Goal: Information Seeking & Learning: Learn about a topic

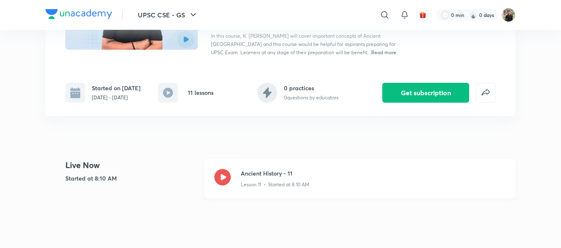
drag, startPoint x: 0, startPoint y: 0, endPoint x: 222, endPoint y: 173, distance: 281.4
click at [222, 173] on div "Ancient History - 11 Lesson 11 • Started at 8:10 AM" at bounding box center [359, 178] width 311 height 39
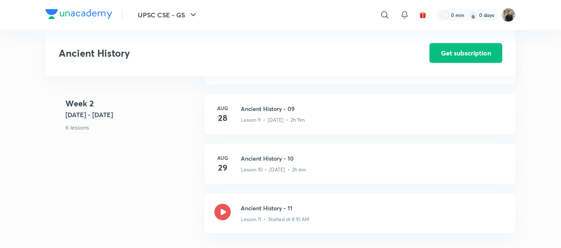
scroll to position [715, 0]
click at [263, 160] on h3 "Ancient History - 10" at bounding box center [373, 157] width 265 height 9
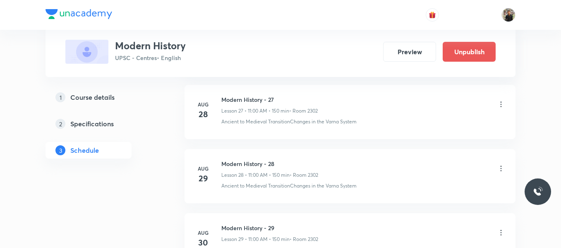
scroll to position [2274, 0]
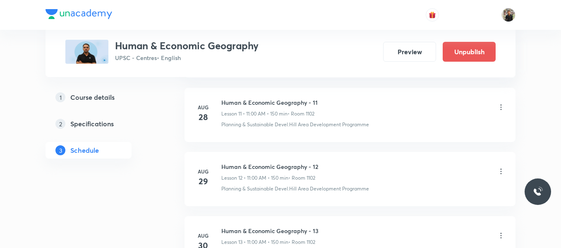
scroll to position [1248, 0]
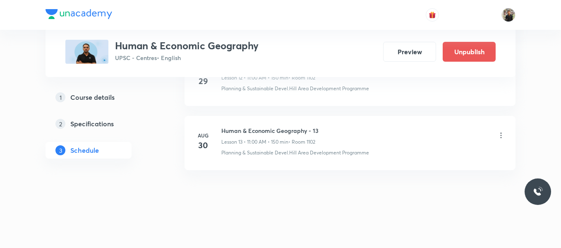
click at [498, 134] on icon at bounding box center [501, 135] width 8 height 8
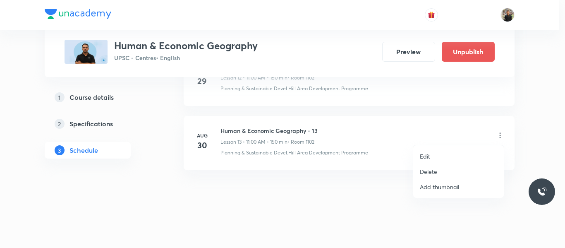
click at [438, 172] on li "Delete" at bounding box center [458, 171] width 91 height 15
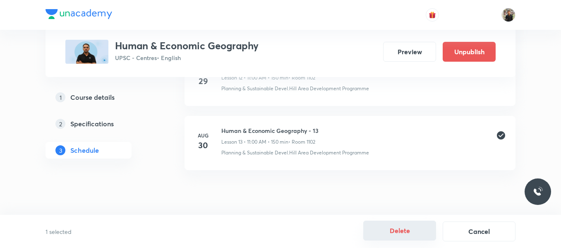
click at [419, 229] on button "Delete" at bounding box center [399, 230] width 73 height 20
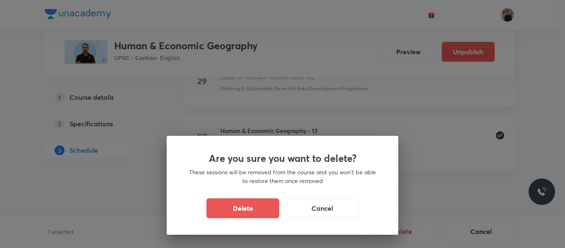
click at [251, 218] on div "Are you sure you want to delete? These sessions will be removed from the course…" at bounding box center [283, 185] width 232 height 99
click at [254, 213] on button "Delete" at bounding box center [242, 207] width 73 height 20
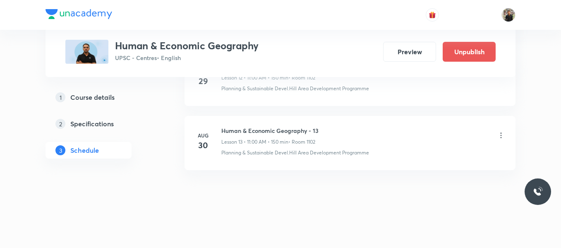
scroll to position [1184, 0]
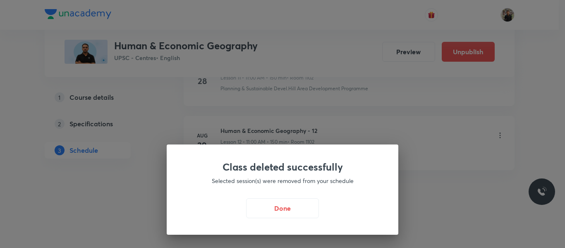
click at [254, 213] on button "Done" at bounding box center [282, 208] width 73 height 20
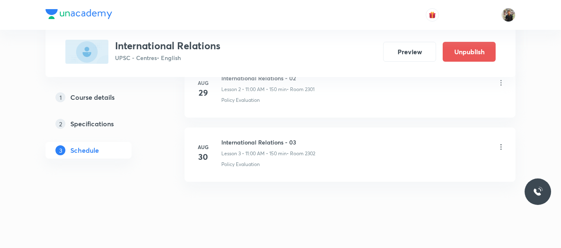
scroll to position [607, 0]
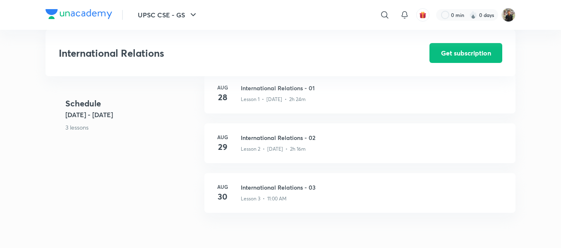
scroll to position [200, 0]
click at [264, 141] on div "Lesson 2 • Aug 29 • 2h 16m" at bounding box center [373, 146] width 265 height 11
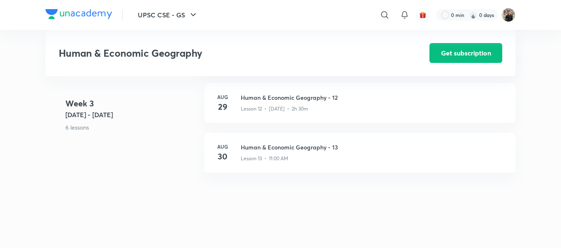
scroll to position [837, 0]
click at [249, 112] on p "Lesson 12 • Aug 29 • 2h 30m" at bounding box center [274, 108] width 67 height 7
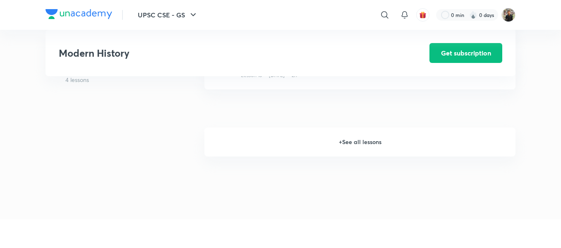
click at [344, 137] on h6 "+ See all lessons" at bounding box center [359, 141] width 311 height 29
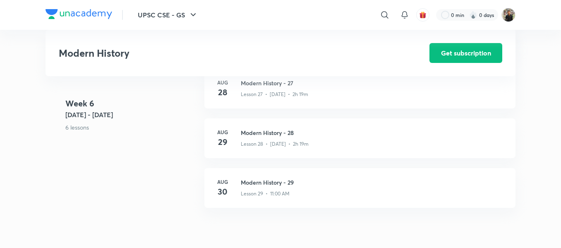
scroll to position [1812, 0]
click at [267, 135] on h3 "Modern History - 28" at bounding box center [373, 133] width 265 height 9
click at [269, 133] on h3 "Modern History - 28" at bounding box center [373, 133] width 265 height 9
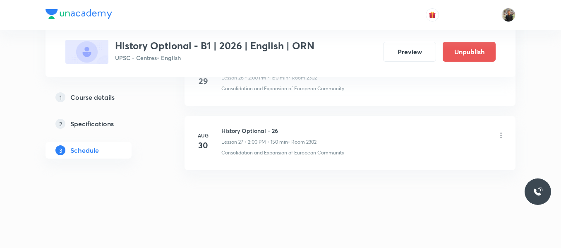
click at [503, 136] on icon at bounding box center [501, 135] width 8 height 8
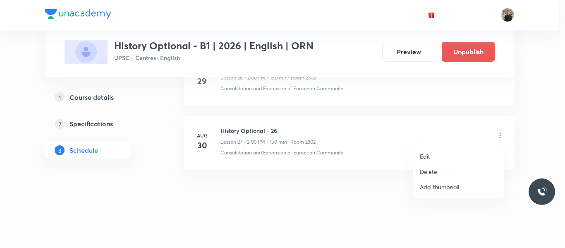
click at [431, 170] on p "Delete" at bounding box center [428, 171] width 17 height 9
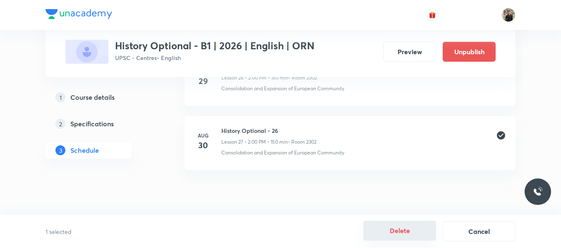
click at [383, 230] on button "Delete" at bounding box center [399, 230] width 73 height 20
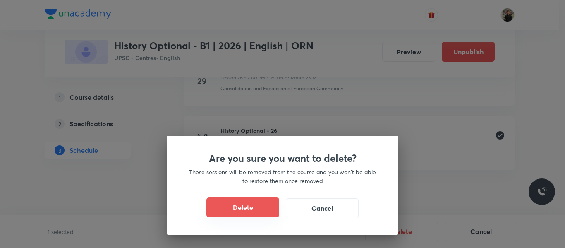
click at [265, 204] on button "Delete" at bounding box center [242, 207] width 73 height 20
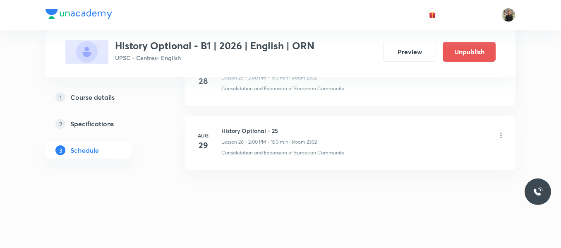
scroll to position [2082, 0]
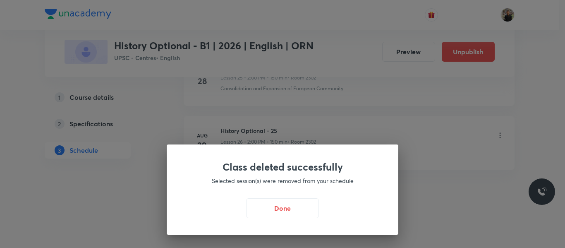
click at [265, 204] on button "Done" at bounding box center [282, 208] width 73 height 20
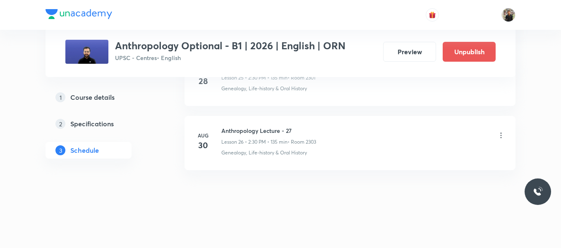
click at [502, 137] on icon at bounding box center [501, 135] width 8 height 8
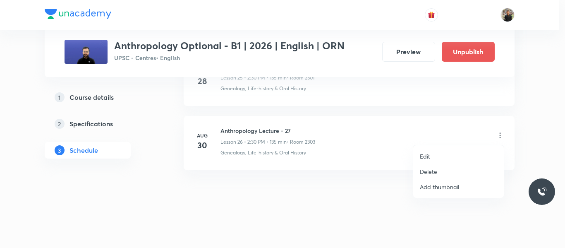
click at [431, 157] on li "Edit" at bounding box center [458, 155] width 91 height 15
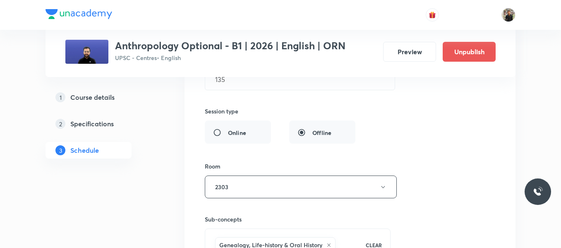
scroll to position [1885, 0]
click at [385, 184] on icon "button" at bounding box center [383, 187] width 7 height 7
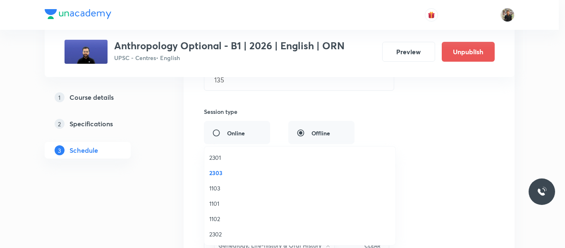
click at [223, 231] on span "2302" at bounding box center [299, 234] width 181 height 9
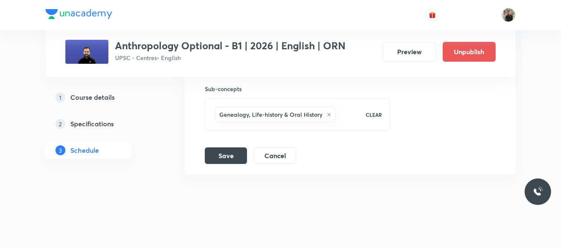
scroll to position [2018, 0]
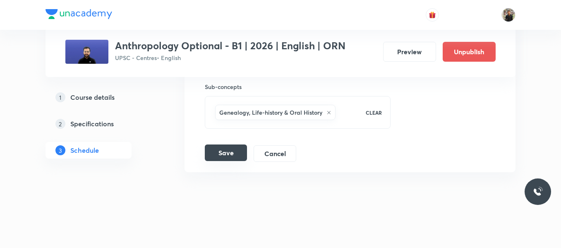
click at [222, 153] on button "Save" at bounding box center [226, 152] width 42 height 17
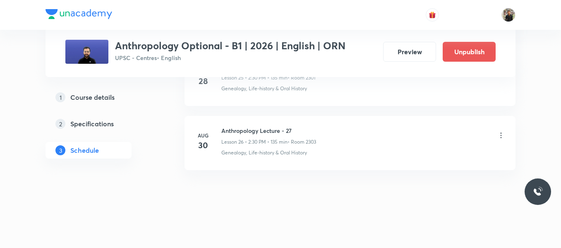
scroll to position [1702, 0]
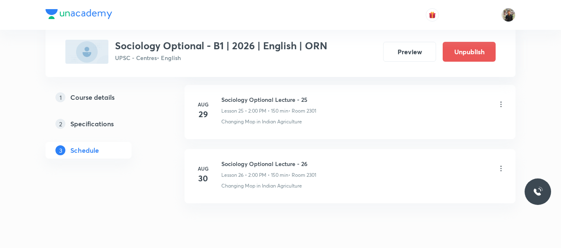
scroll to position [2135, 0]
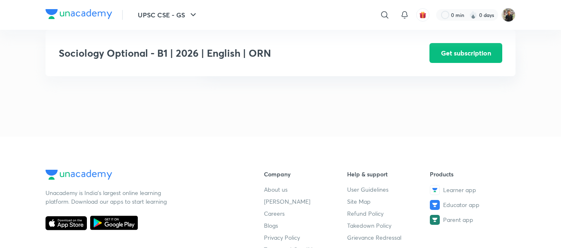
scroll to position [687, 0]
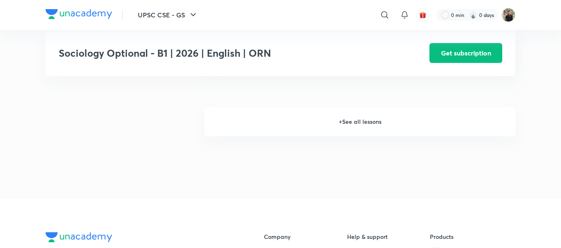
click at [368, 126] on h6 "+ See all lessons" at bounding box center [359, 121] width 311 height 29
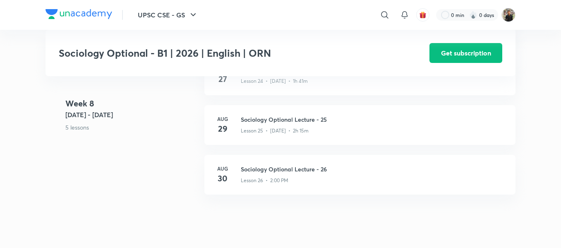
scroll to position [1766, 0]
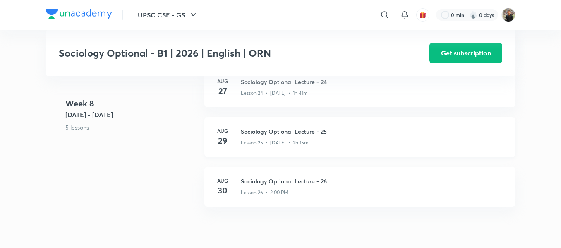
click at [265, 141] on div "Lesson 25 • Aug 29 • 2h 15m" at bounding box center [373, 141] width 265 height 11
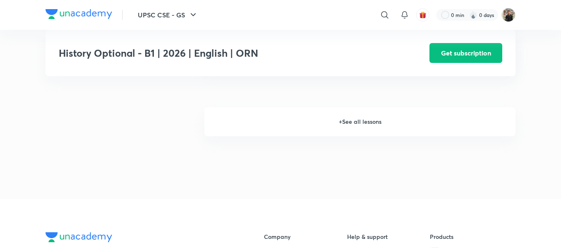
scroll to position [686, 0]
click at [356, 125] on h6 "+ See all lessons" at bounding box center [359, 122] width 311 height 29
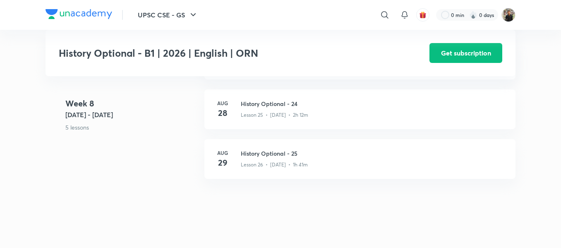
scroll to position [1793, 0]
click at [282, 155] on h3 "History Optional - 25" at bounding box center [373, 153] width 265 height 9
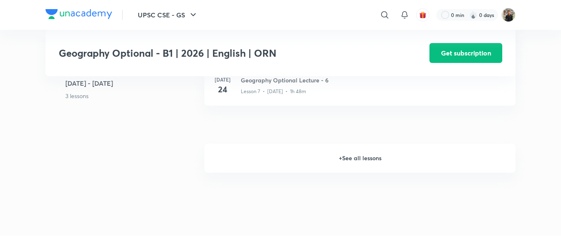
scroll to position [684, 0]
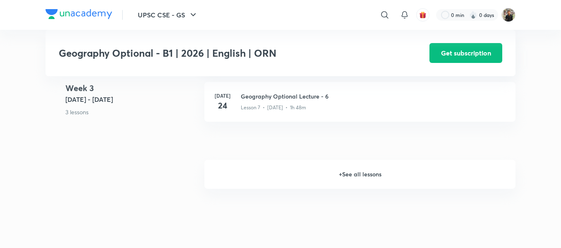
click at [344, 177] on h6 "+ See all lessons" at bounding box center [359, 174] width 311 height 29
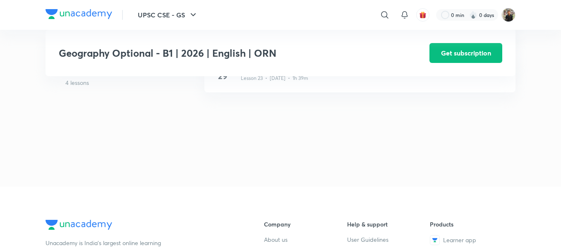
scroll to position [1675, 0]
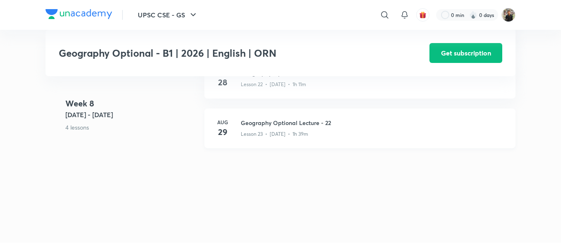
click at [282, 126] on h3 "Geography Optional Lecture - 22" at bounding box center [373, 122] width 265 height 9
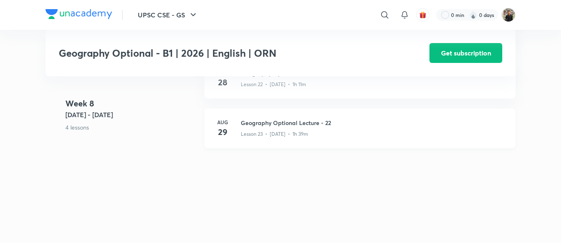
click at [282, 126] on h3 "Geography Optional Lecture - 22" at bounding box center [373, 122] width 265 height 9
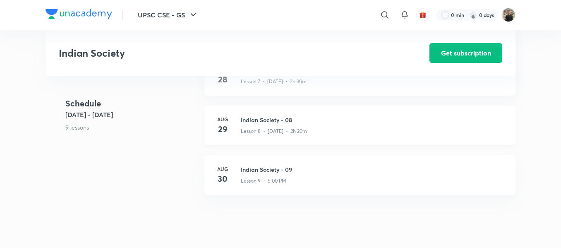
scroll to position [520, 0]
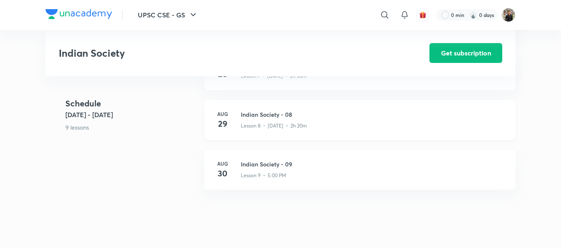
click at [247, 119] on h3 "Indian Society - 08" at bounding box center [373, 114] width 265 height 9
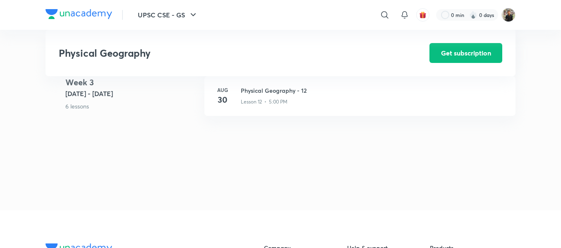
scroll to position [866, 0]
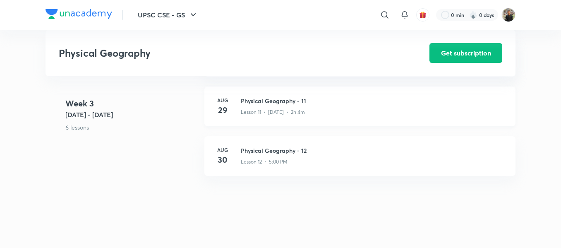
click at [247, 115] on p "Lesson 11 • [DATE] • 2h 4m" at bounding box center [273, 111] width 64 height 7
click at [387, 57] on div "Physical Geography Get subscription" at bounding box center [280, 53] width 470 height 46
